Goal: Task Accomplishment & Management: Complete application form

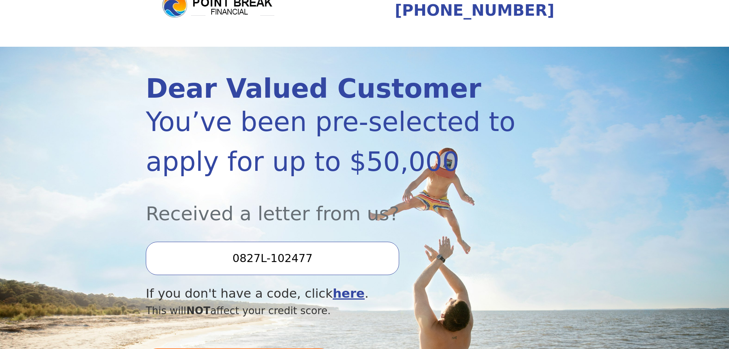
scroll to position [115, 0]
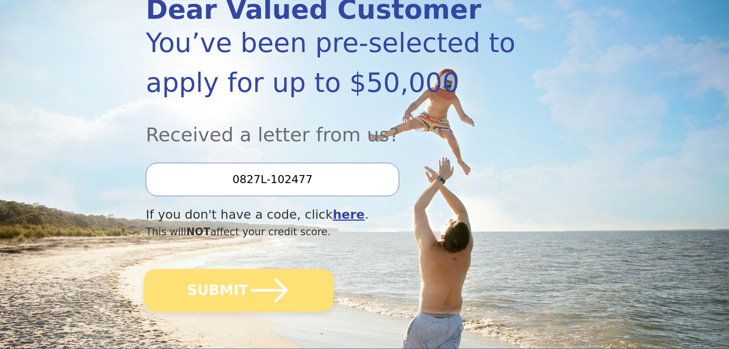
click at [286, 301] on icon "submit" at bounding box center [270, 290] width 42 height 42
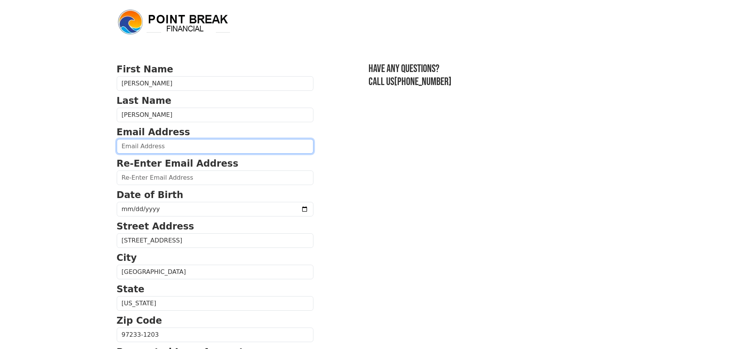
click at [175, 147] on input "email" at bounding box center [215, 146] width 197 height 15
type input "[EMAIL_ADDRESS][DOMAIN_NAME]"
click at [160, 188] on form "First Name Chuong Last Name Nguyen Email Address chuongnnguyen@gmail.com Re-Ent…" at bounding box center [215, 335] width 197 height 546
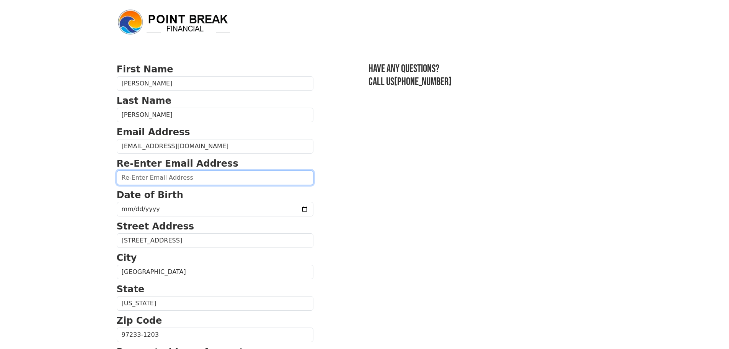
click at [164, 183] on input "email" at bounding box center [215, 177] width 197 height 15
type input "chuongnnguyen@gmail.com"
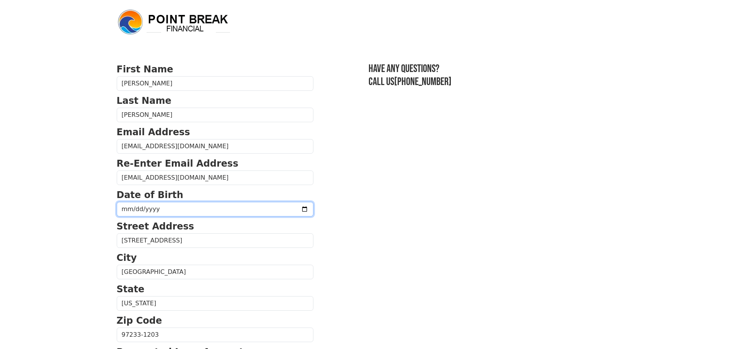
click at [162, 209] on input "date" at bounding box center [215, 209] width 197 height 15
type input "1982-08-25"
click at [424, 283] on section "First Name Chuong Last Name Nguyen Email Address chuongnnguyen@gmail.com Re-Ent…" at bounding box center [365, 335] width 496 height 546
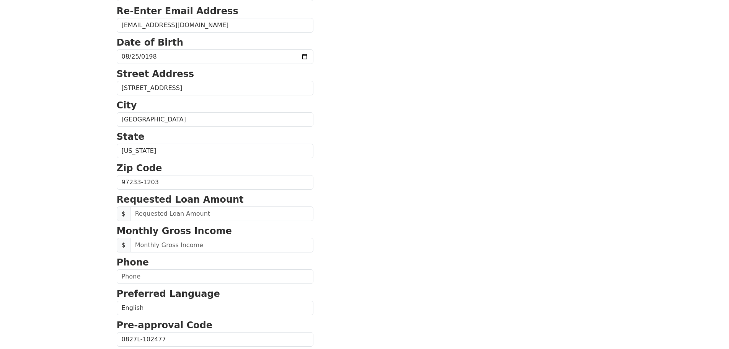
scroll to position [153, 0]
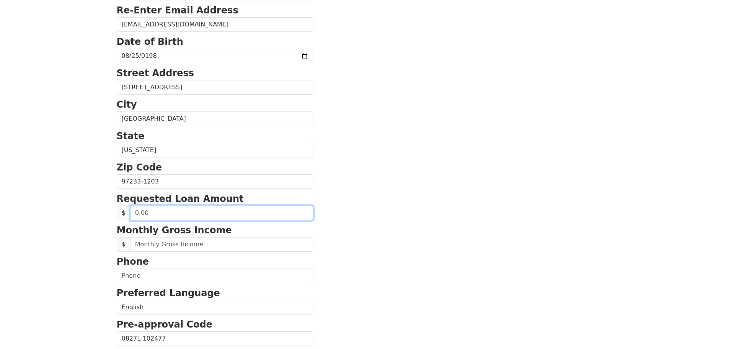
click at [184, 216] on input "text" at bounding box center [221, 213] width 183 height 15
type input "6,000.00"
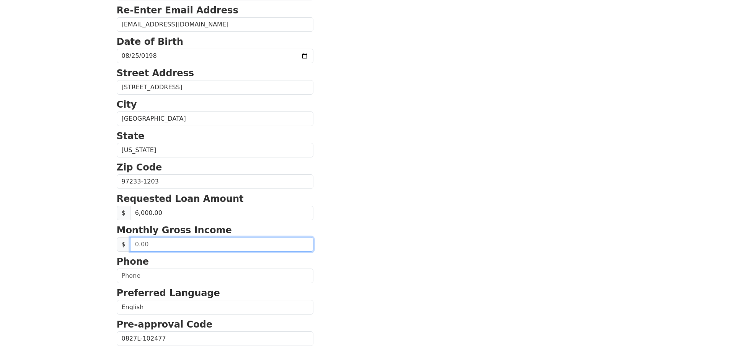
click at [197, 247] on input "text" at bounding box center [221, 244] width 183 height 15
type input "4,600.00"
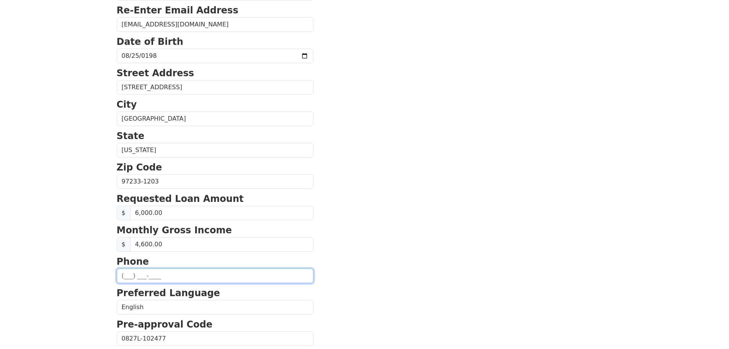
click at [124, 277] on input "text" at bounding box center [215, 275] width 197 height 15
type input "(971) 270-6063"
click at [388, 255] on section "First Name Chuong Last Name Nguyen Email Address chuongnnguyen@gmail.com Re-Ent…" at bounding box center [365, 182] width 496 height 546
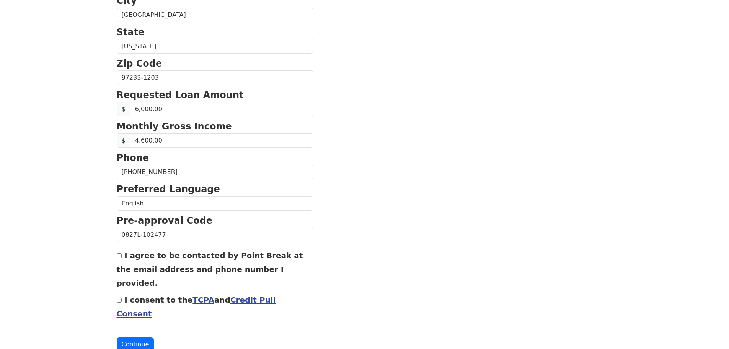
scroll to position [261, 0]
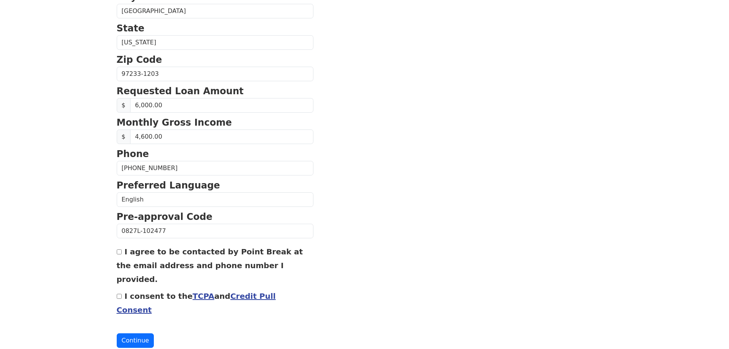
click at [128, 255] on label "I agree to be contacted by Point Break at the email address and phone number I …" at bounding box center [210, 265] width 186 height 37
click at [122, 254] on input "I agree to be contacted by Point Break at the email address and phone number I …" at bounding box center [119, 251] width 5 height 5
checkbox input "true"
click at [128, 291] on label "I consent to the TCPA and Credit Pull Consent" at bounding box center [196, 302] width 159 height 23
click at [122, 294] on input "I consent to the TCPA and Credit Pull Consent" at bounding box center [119, 296] width 5 height 5
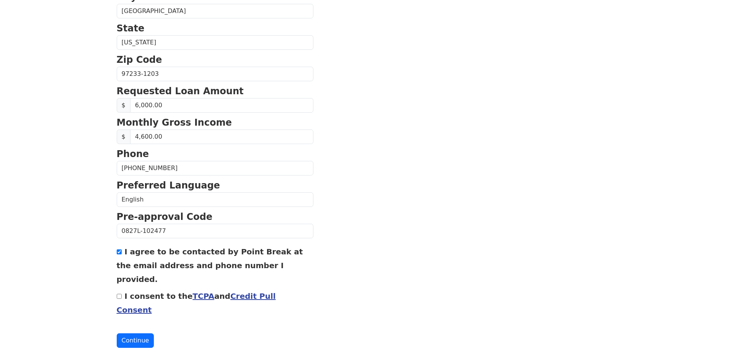
checkbox input "true"
click at [137, 333] on button "Continue" at bounding box center [136, 340] width 38 height 15
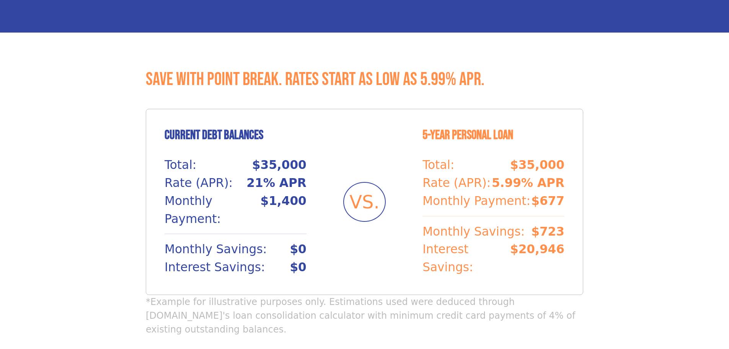
scroll to position [689, 0]
